Goal: Navigation & Orientation: Find specific page/section

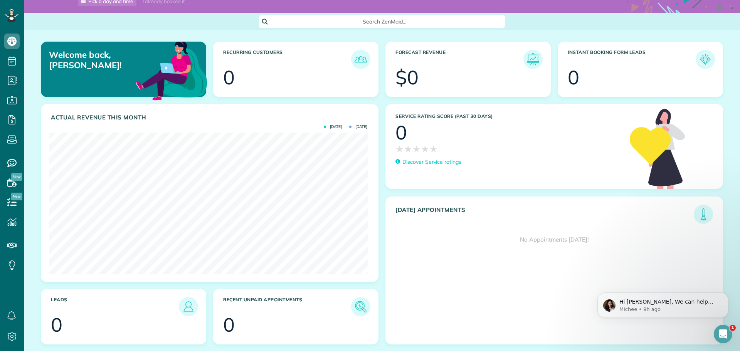
scroll to position [33, 0]
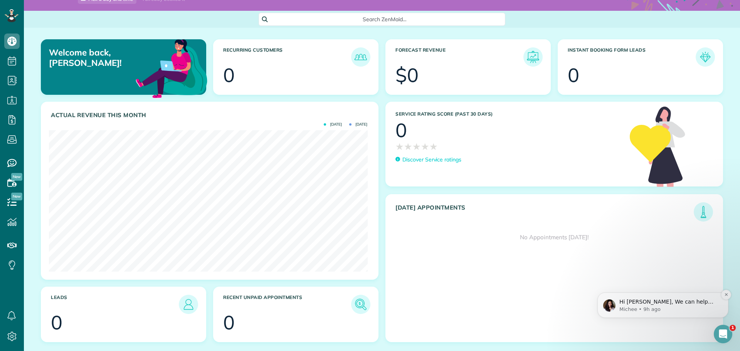
click at [690, 307] on p "Michee • 9h ago" at bounding box center [668, 309] width 99 height 7
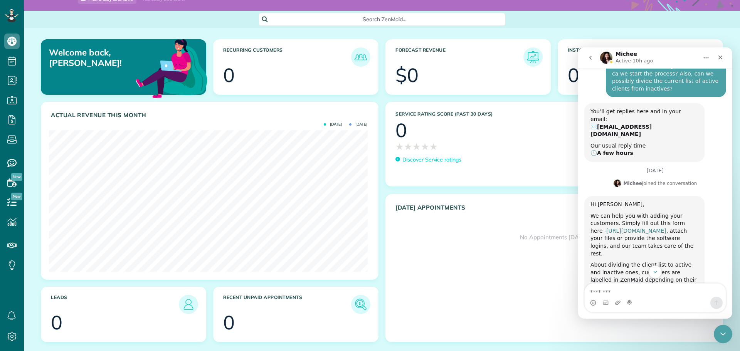
scroll to position [224, 0]
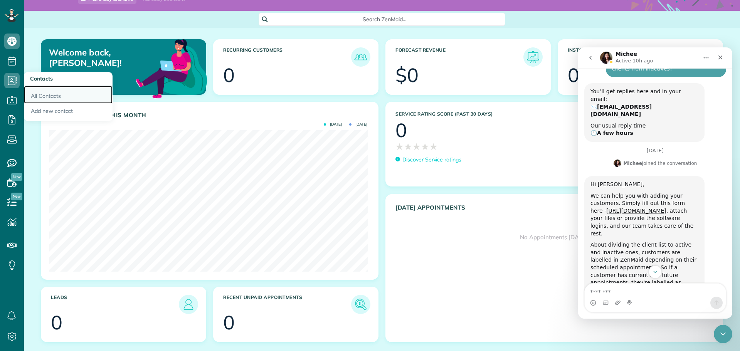
click at [60, 94] on link "All Contacts" at bounding box center [68, 95] width 89 height 18
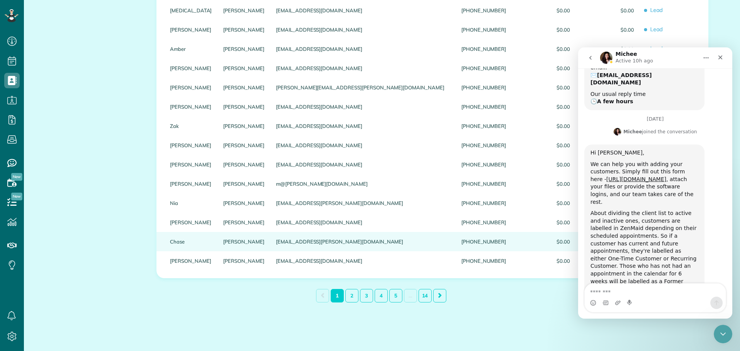
scroll to position [872, 0]
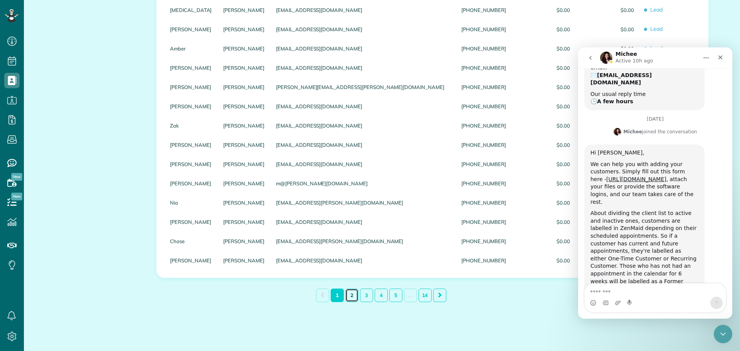
click at [346, 295] on link "2" at bounding box center [351, 295] width 13 height 13
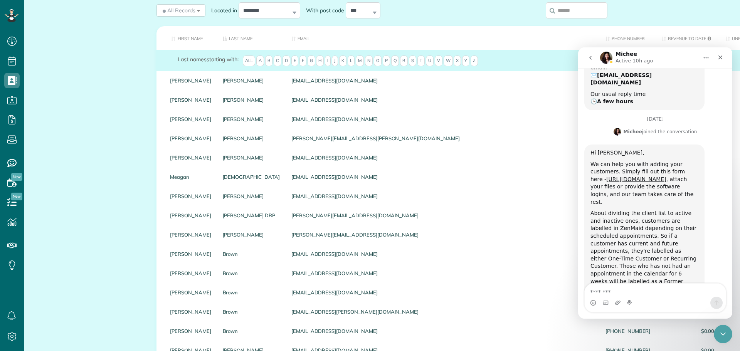
scroll to position [102, 0]
click at [725, 55] on div "Close" at bounding box center [720, 57] width 14 height 14
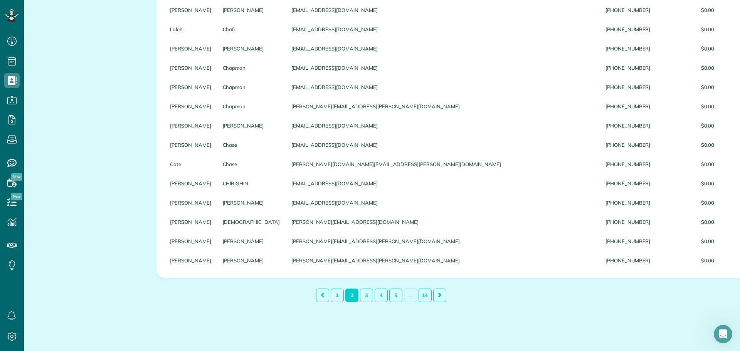
scroll to position [872, 0]
click at [363, 296] on link "3" at bounding box center [366, 295] width 13 height 13
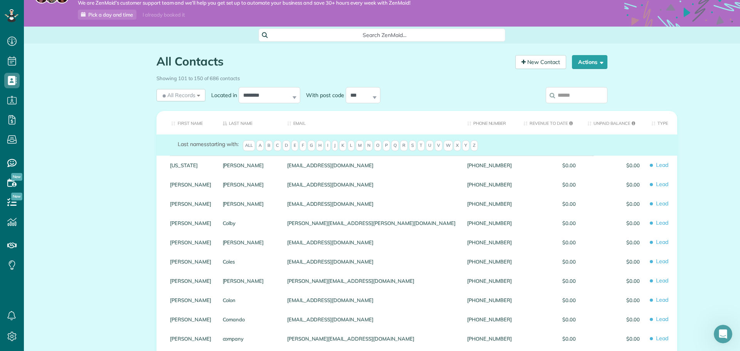
scroll to position [0, 0]
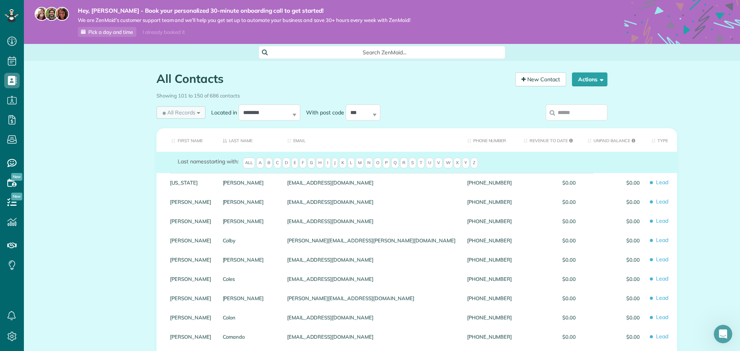
click at [199, 113] on div "All Records All Records All Customers Leads Former Customers Recurring Customer…" at bounding box center [180, 112] width 49 height 12
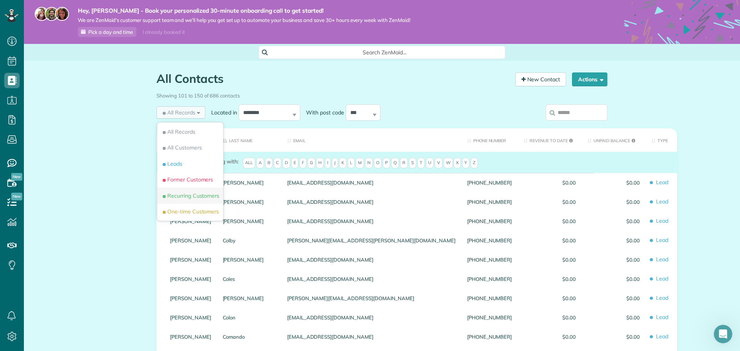
click at [188, 195] on span "Recurring Customers" at bounding box center [190, 196] width 58 height 8
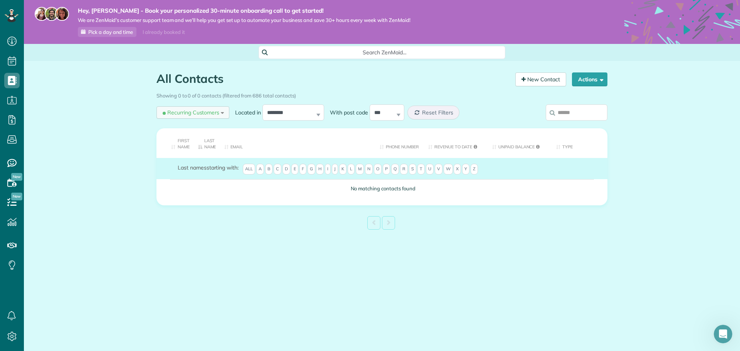
click at [198, 112] on span "Recurring Customers" at bounding box center [190, 113] width 58 height 8
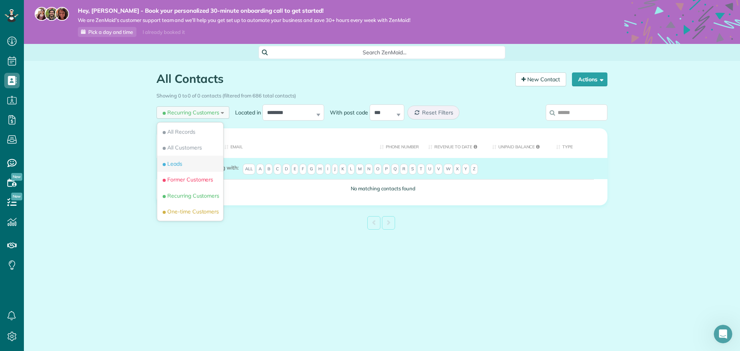
click at [185, 161] on li "Leads" at bounding box center [190, 164] width 66 height 16
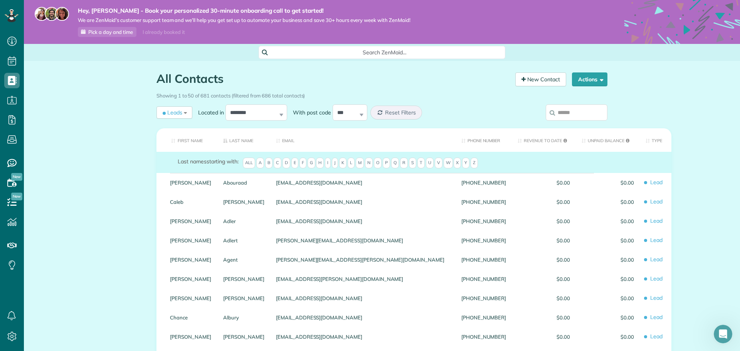
click at [284, 168] on span "D" at bounding box center [286, 163] width 8 height 11
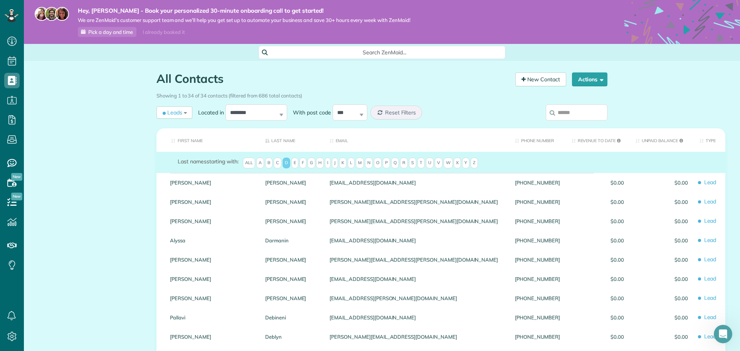
click at [263, 168] on span "A" at bounding box center [260, 163] width 8 height 11
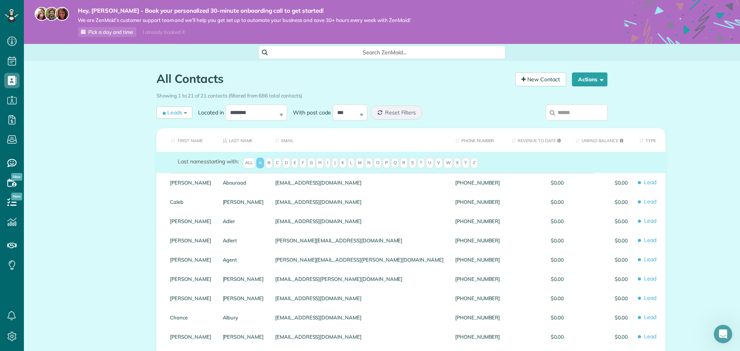
click at [317, 166] on span "H" at bounding box center [320, 163] width 8 height 11
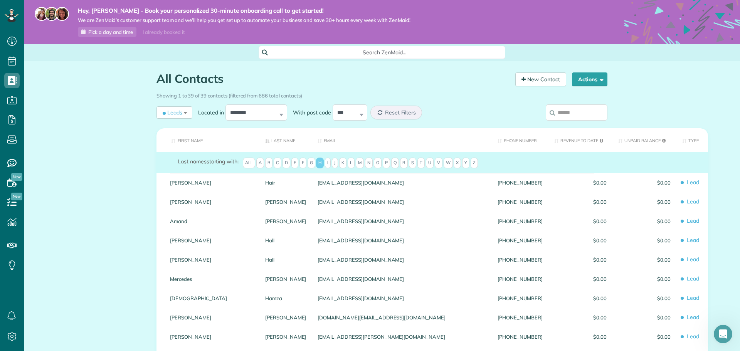
click at [405, 87] on div "All Contacts Contacts in ZenMaid [2 min]" at bounding box center [332, 80] width 353 height 17
click at [117, 32] on span "Pick a day and time" at bounding box center [110, 32] width 45 height 6
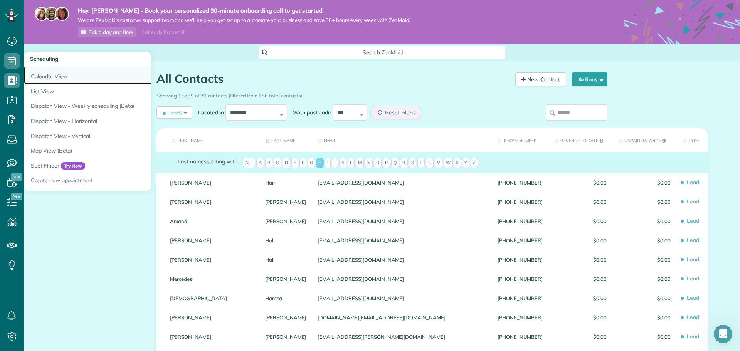
click at [73, 73] on link "Calendar View" at bounding box center [120, 75] width 193 height 18
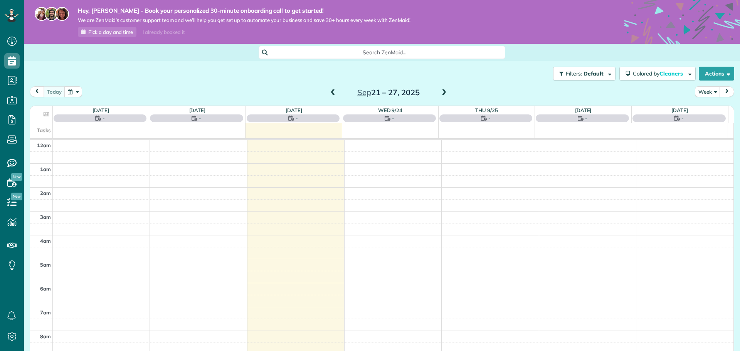
scroll to position [168, 0]
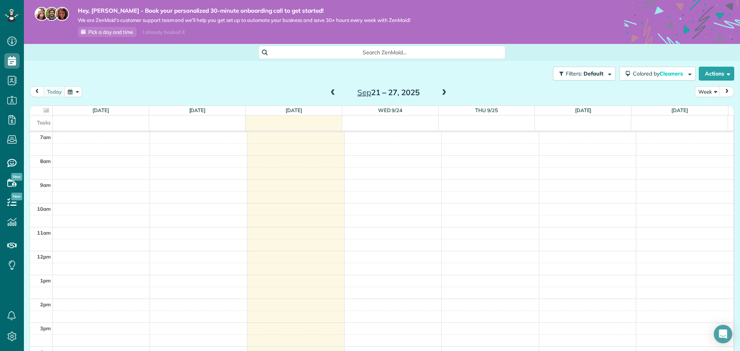
click at [506, 85] on div "Filters: Default Colored by Cleaners Color by Cleaner Color by Team Color by St…" at bounding box center [382, 73] width 716 height 25
click at [720, 333] on icon "Open Intercom Messenger" at bounding box center [722, 334] width 9 height 10
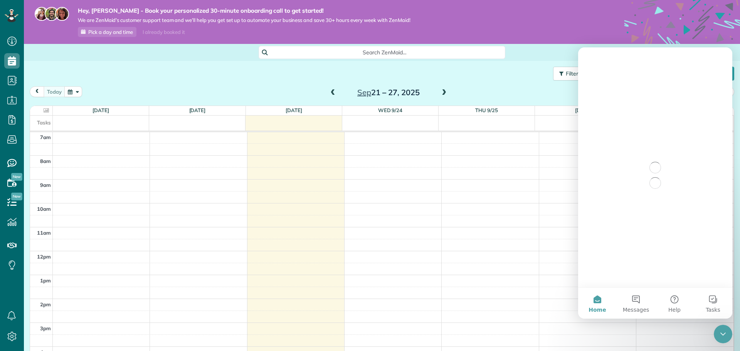
scroll to position [0, 0]
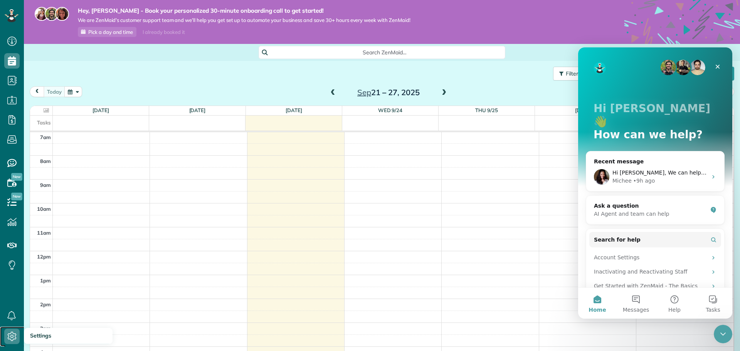
click at [17, 332] on icon at bounding box center [11, 336] width 15 height 15
